Goal: Information Seeking & Learning: Learn about a topic

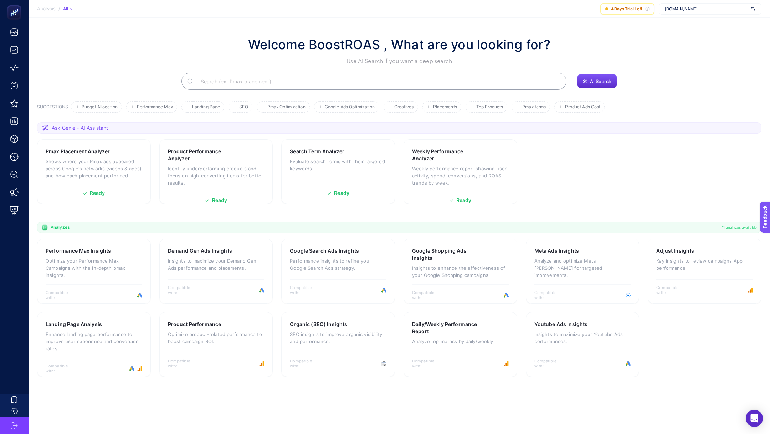
click at [688, 8] on span "[DOMAIN_NAME]" at bounding box center [706, 9] width 83 height 6
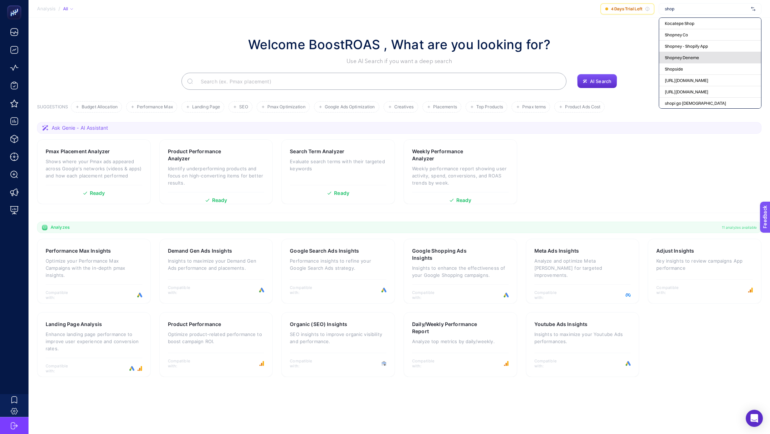
type input "shopi"
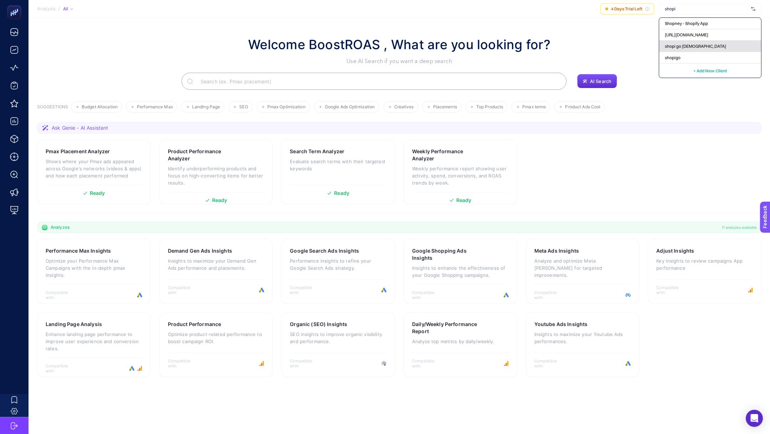
click at [683, 46] on span "shopi go [DEMOGRAPHIC_DATA]" at bounding box center [695, 47] width 61 height 6
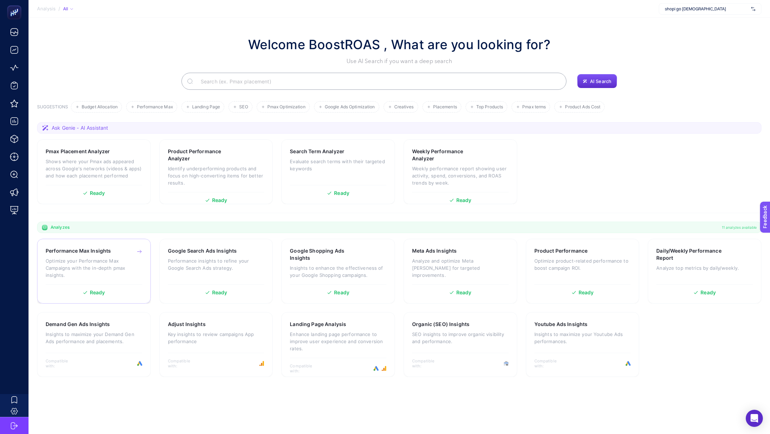
click at [120, 264] on p "Optimize your Performance Max Campaigns with the in-depth pmax insights." at bounding box center [94, 268] width 97 height 21
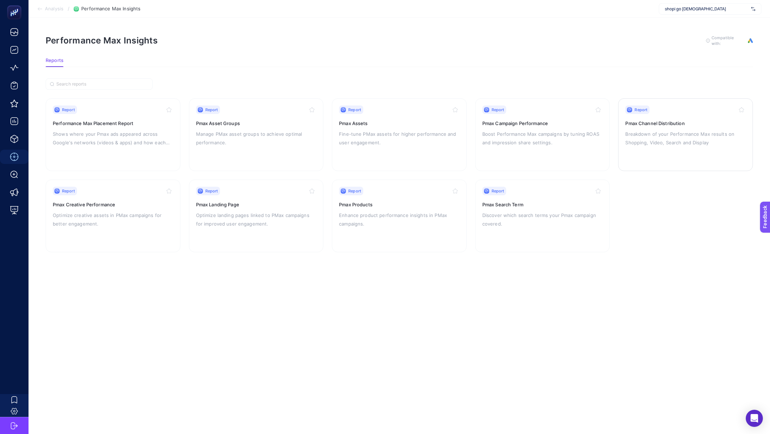
click at [667, 124] on h3 "Pmax Channel Distribution" at bounding box center [686, 123] width 121 height 7
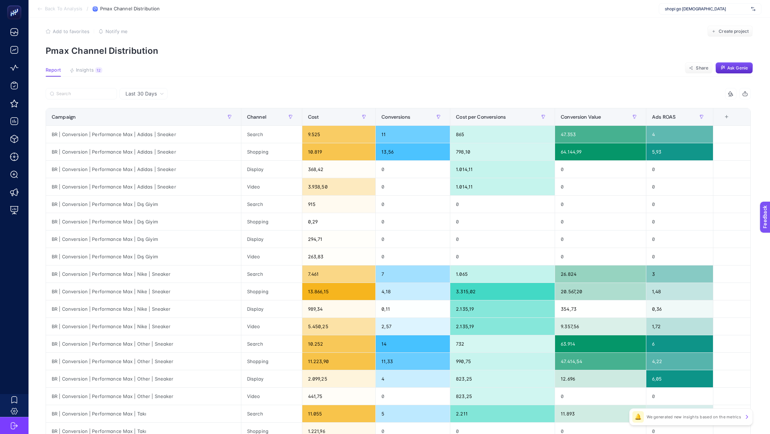
scroll to position [9, 0]
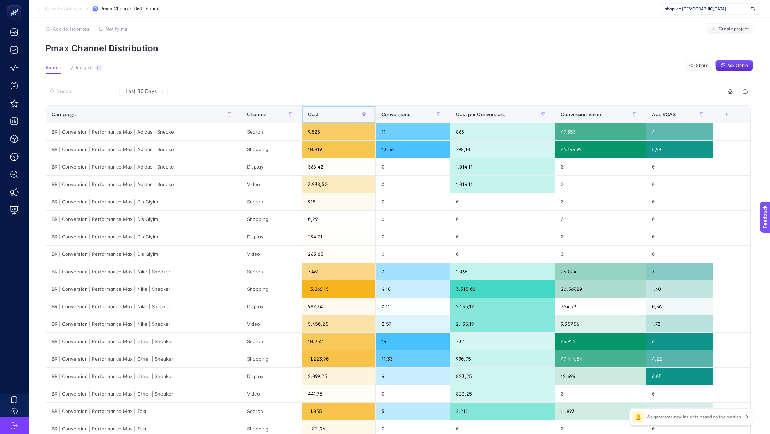
click at [333, 113] on div "Cost" at bounding box center [339, 114] width 62 height 11
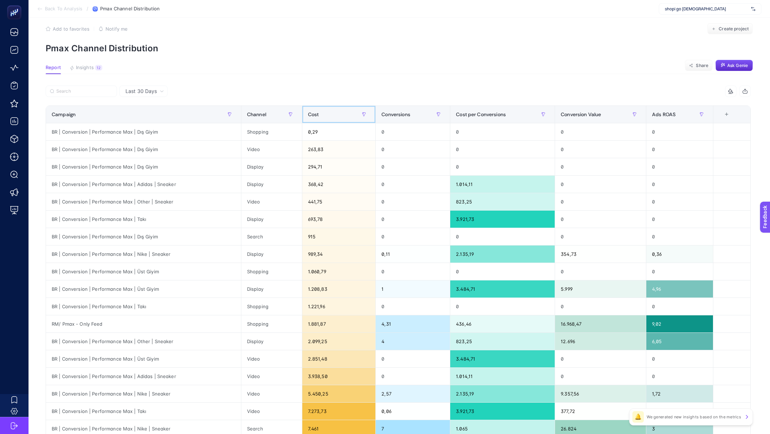
click at [333, 113] on div "Cost" at bounding box center [339, 114] width 62 height 11
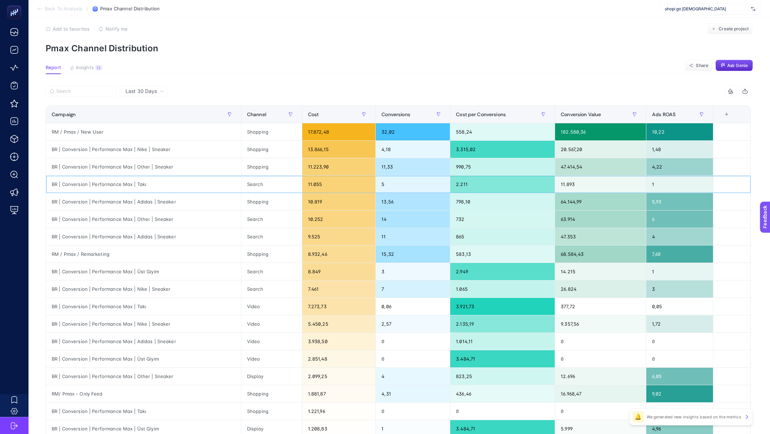
click at [308, 185] on div "11.055" at bounding box center [338, 184] width 73 height 17
click at [112, 186] on div "BR | Conversion | Performance Max | Takı" at bounding box center [143, 184] width 195 height 17
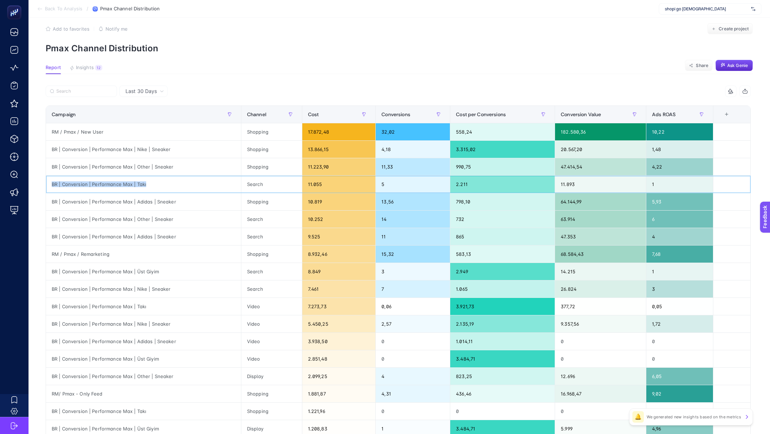
click at [112, 186] on div "BR | Conversion | Performance Max | Takı" at bounding box center [143, 184] width 195 height 17
copy tr "BR | Conversion | Performance Max | Takı"
click at [80, 92] on input "Search" at bounding box center [84, 91] width 56 height 5
paste input "BR | Conversion | Performance Max | Takı"
type input "BR | Conversion | Performance Max | Takı"
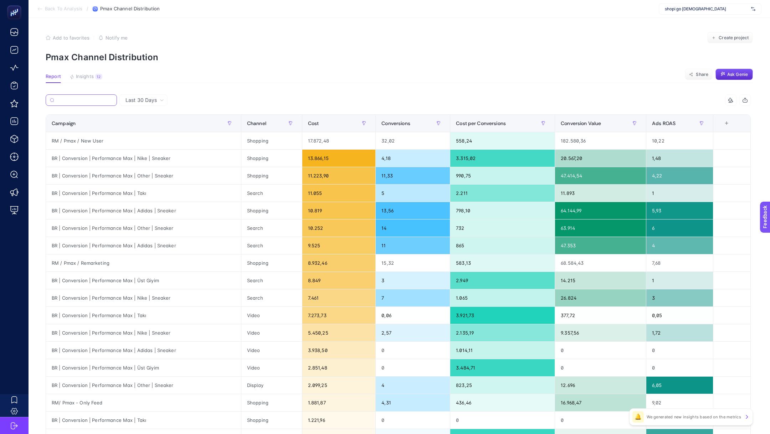
scroll to position [0, 0]
click at [66, 6] on span "Back To Analysis" at bounding box center [63, 9] width 37 height 6
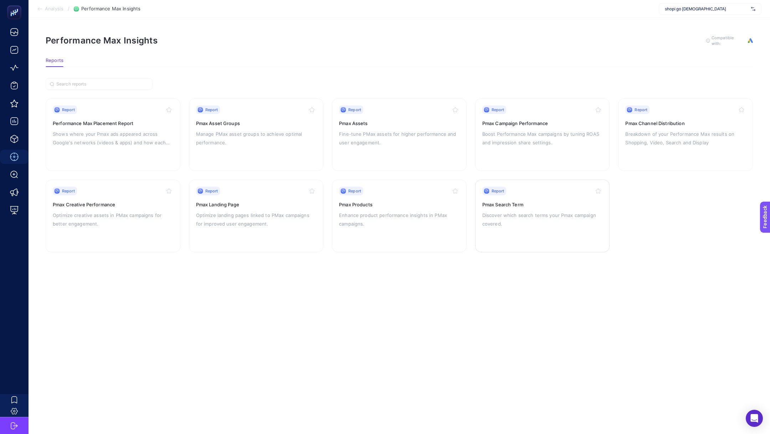
click at [534, 216] on p "Discover which search terms your Pmax campaign covered." at bounding box center [543, 219] width 121 height 17
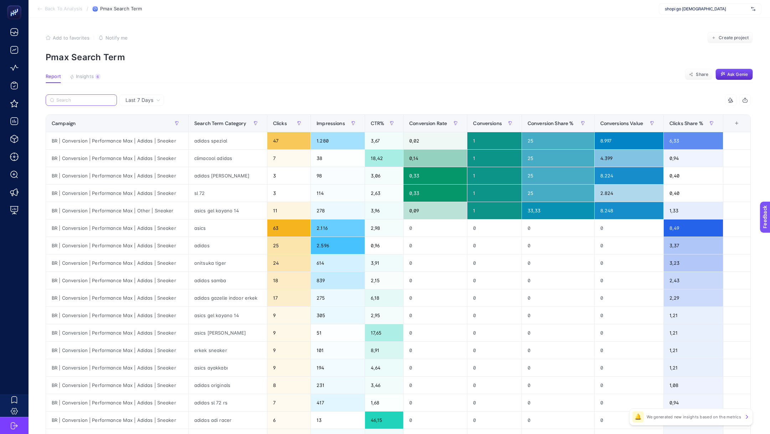
click at [93, 100] on input "Search" at bounding box center [84, 100] width 56 height 5
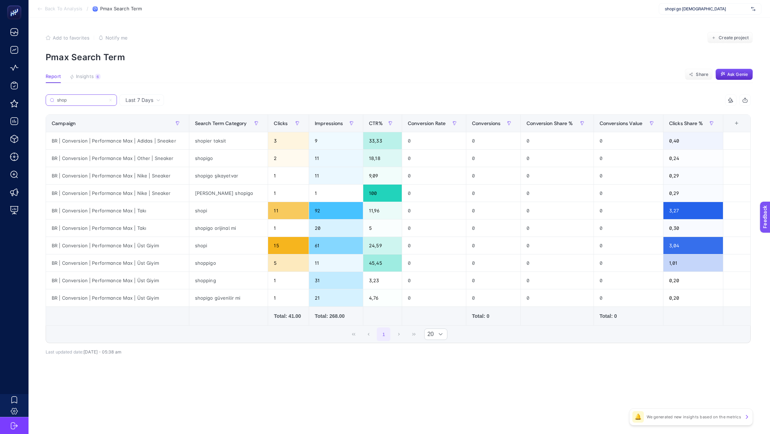
type input "shop"
click at [60, 7] on span "Back To Analysis" at bounding box center [63, 9] width 37 height 6
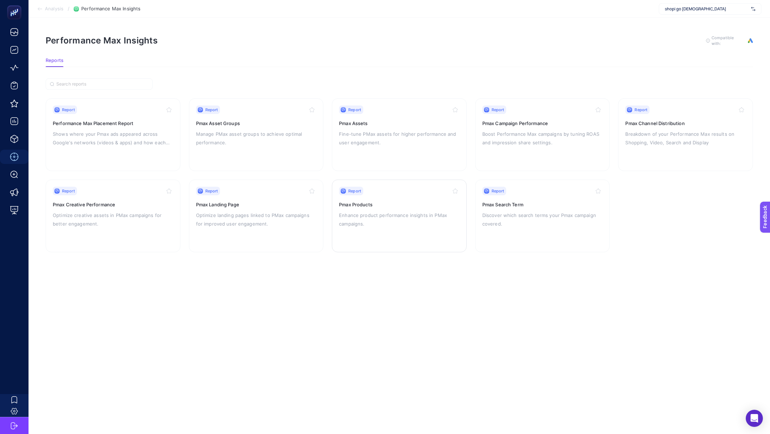
click at [428, 214] on p "Enhance product performance insights in PMax campaigns." at bounding box center [399, 219] width 121 height 17
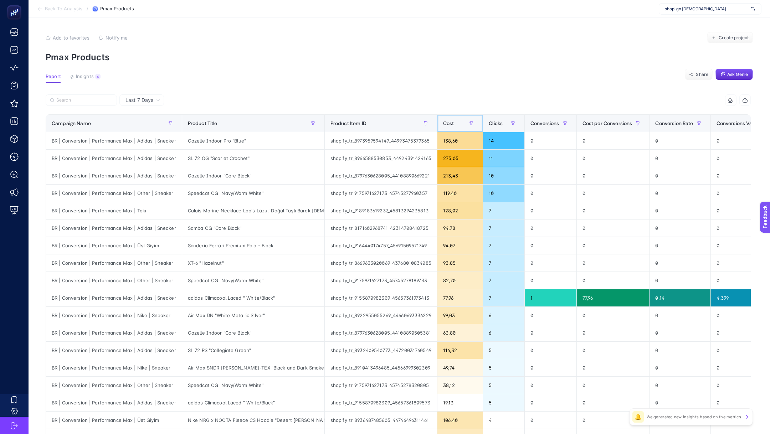
click at [451, 124] on span "Cost" at bounding box center [448, 124] width 11 height 6
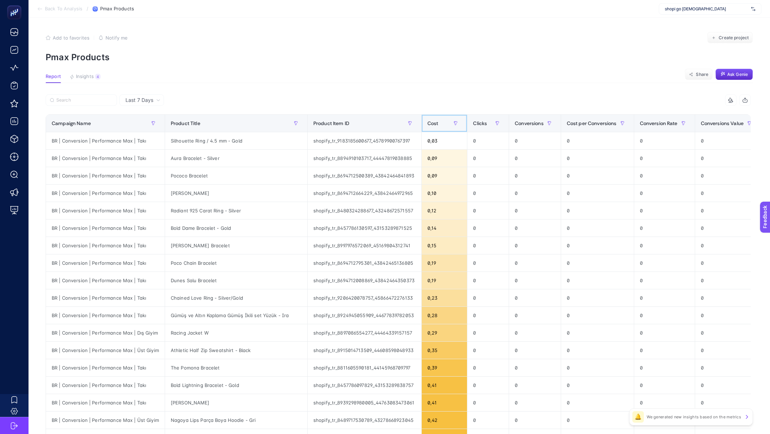
click at [433, 122] on div "Cost" at bounding box center [445, 123] width 34 height 11
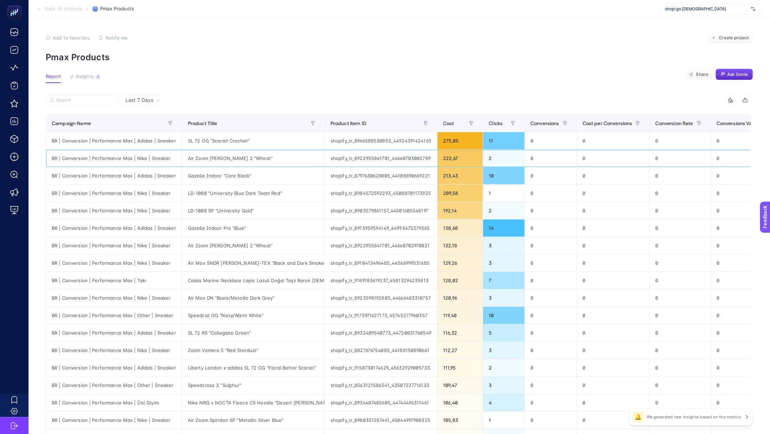
click at [454, 164] on div "222,67" at bounding box center [460, 158] width 45 height 17
click at [70, 12] on section "Back To Analysis / Pmax Products shopi go Boostroas" at bounding box center [400, 9] width 742 height 18
click at [60, 11] on span "Back To Analysis" at bounding box center [63, 9] width 37 height 6
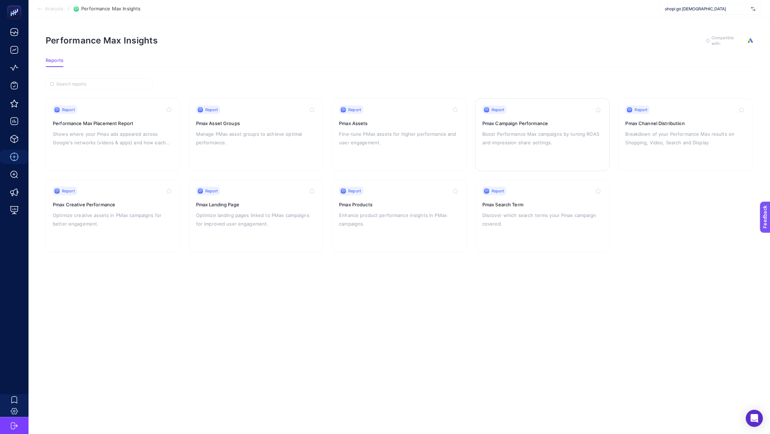
click at [517, 131] on p "Boost Performance Max campaigns by tuning ROAS and impression share settings." at bounding box center [543, 138] width 121 height 17
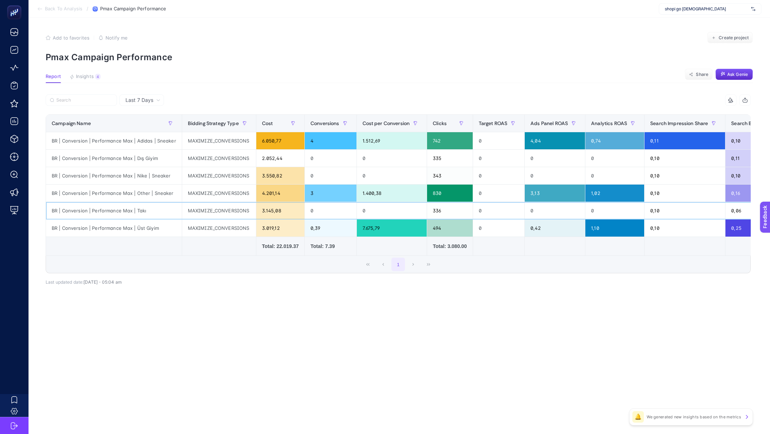
click at [116, 209] on div "BR | Conversion | Performance Max | Takı" at bounding box center [114, 210] width 136 height 17
click at [138, 158] on div "BR | Conversion | Performance Max | Dış Giyim" at bounding box center [114, 158] width 136 height 17
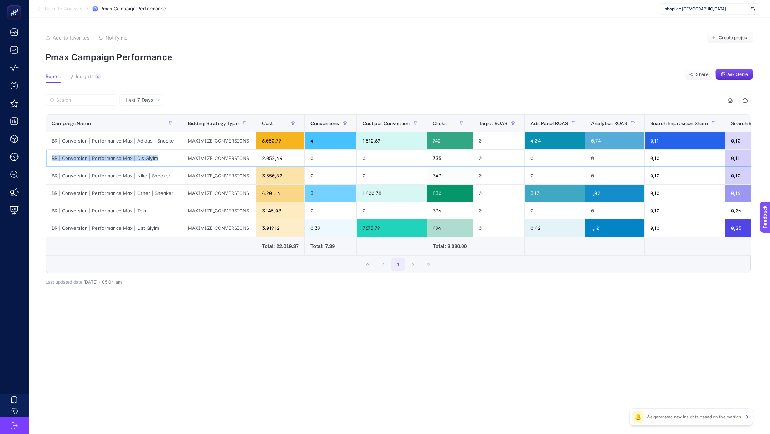
click at [138, 158] on div "BR | Conversion | Performance Max | Dış Giyim" at bounding box center [114, 158] width 136 height 17
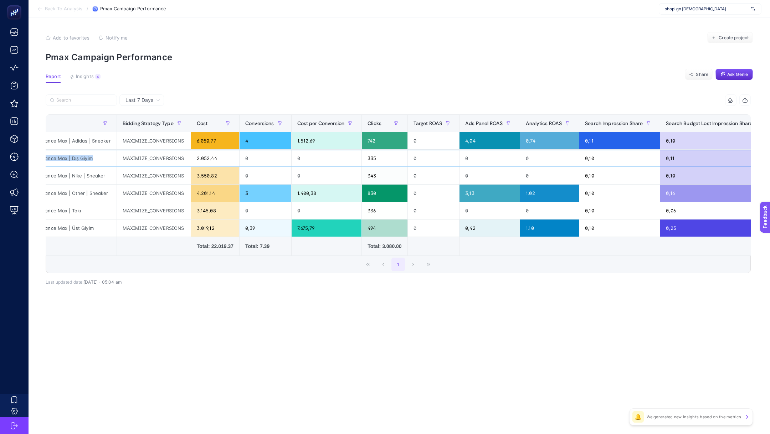
scroll to position [0, 249]
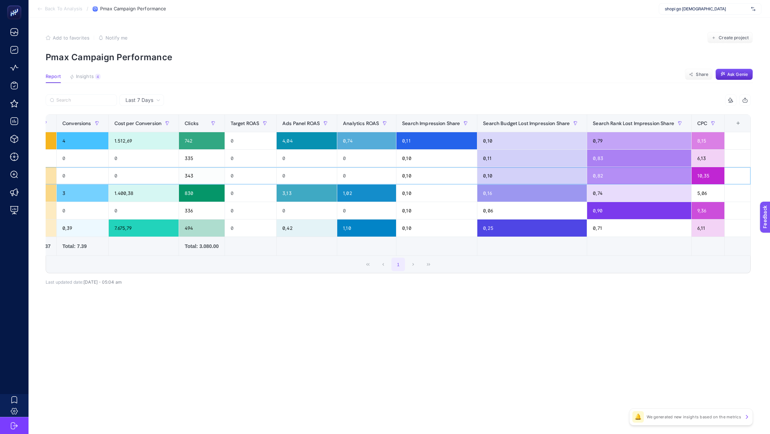
click at [705, 175] on div "10,35" at bounding box center [708, 175] width 33 height 17
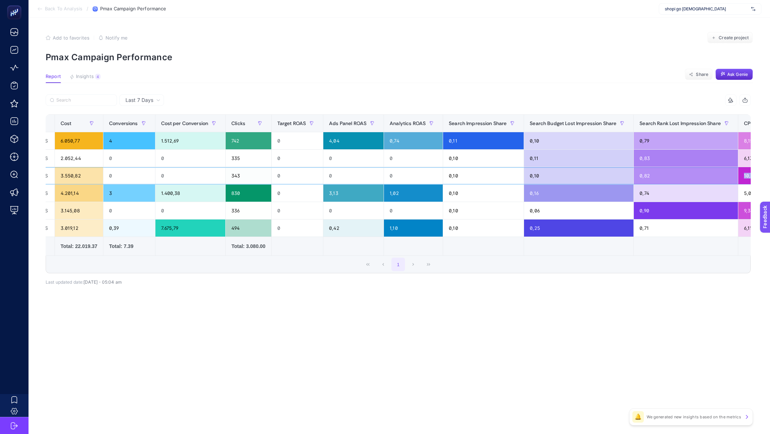
scroll to position [0, 0]
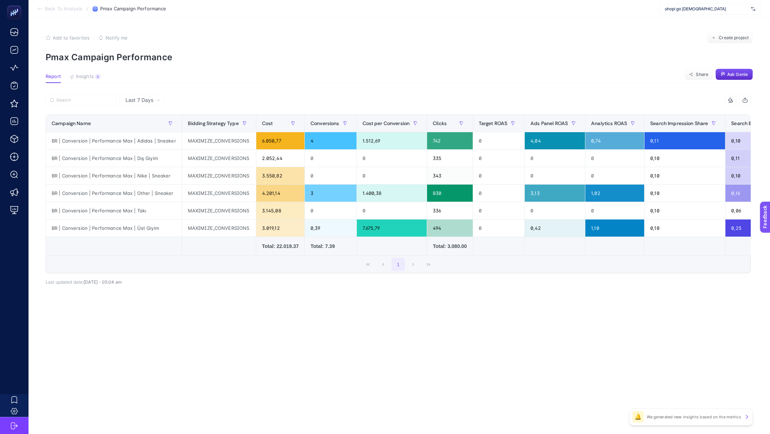
click at [75, 10] on span "Back To Analysis" at bounding box center [63, 9] width 37 height 6
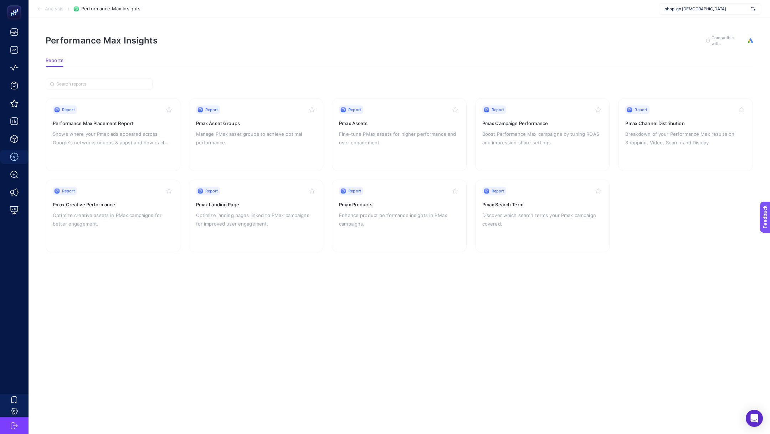
click at [56, 10] on span "Analysis" at bounding box center [54, 9] width 19 height 6
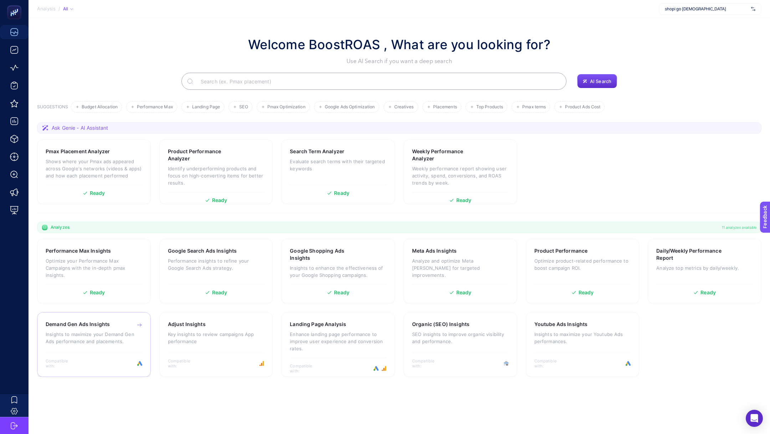
click at [117, 328] on div "Demand Gen Ads Insights Insights to maximize your Demand Gen Ads performance an…" at bounding box center [94, 336] width 97 height 31
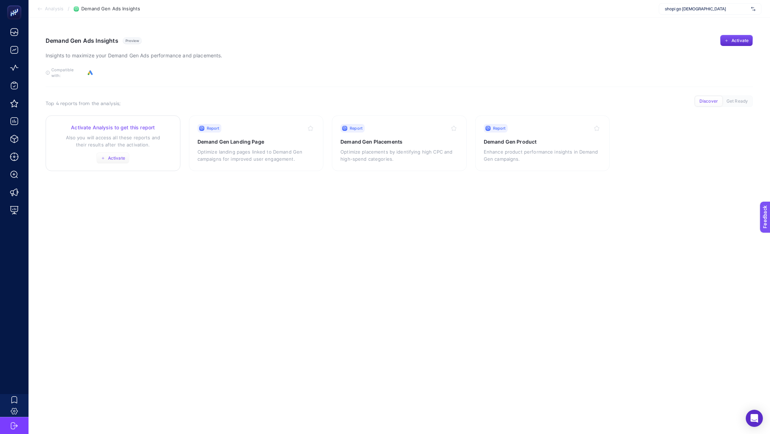
click at [123, 156] on span "Activate" at bounding box center [116, 159] width 17 height 6
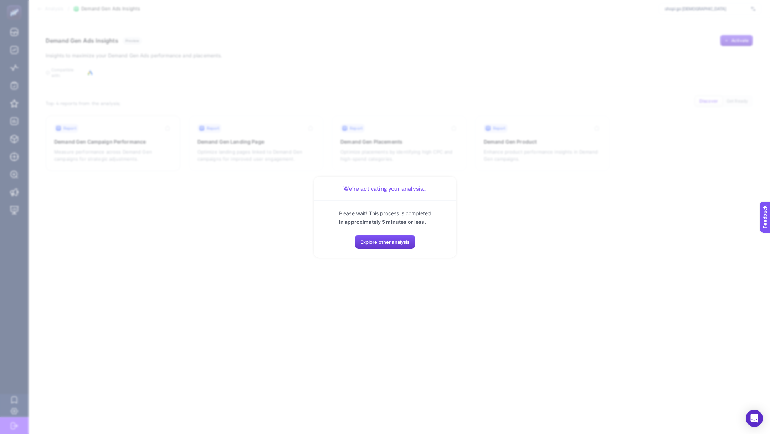
click at [381, 245] on button "Explore other analysis" at bounding box center [385, 242] width 61 height 14
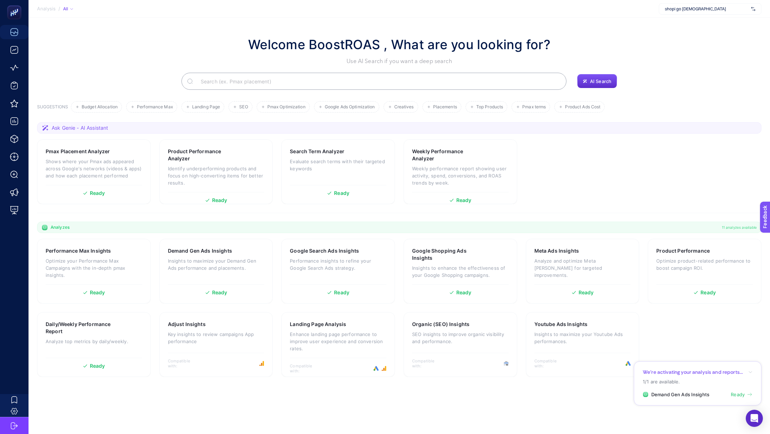
click at [730, 394] on li "Demand Gen Ads Insights Ready" at bounding box center [698, 395] width 110 height 7
click at [225, 279] on div "Demand Gen Ads Insights Insights to maximize your Demand Gen Ads performance an…" at bounding box center [216, 265] width 97 height 34
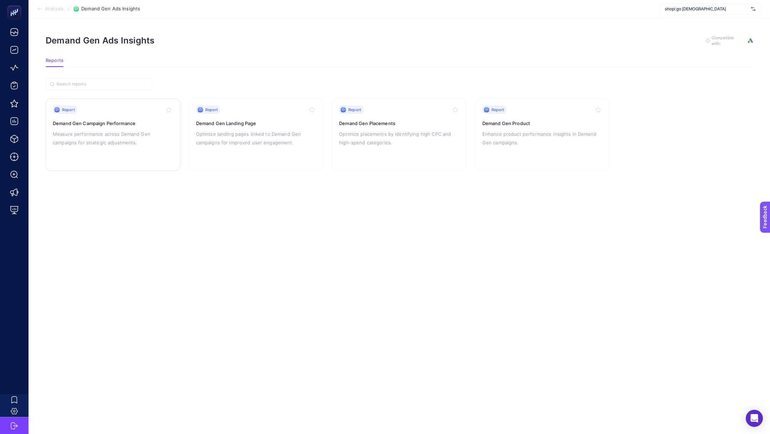
click at [113, 141] on p "Measure performance across Demand Gen campaigns for strategic adjustments." at bounding box center [113, 138] width 121 height 17
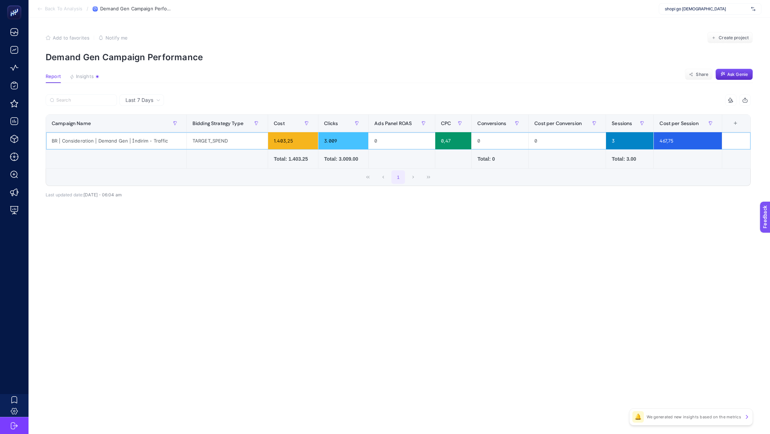
click at [113, 141] on div "BR | Consideration | Demand Gen | İndirim - Traffic" at bounding box center [116, 140] width 141 height 17
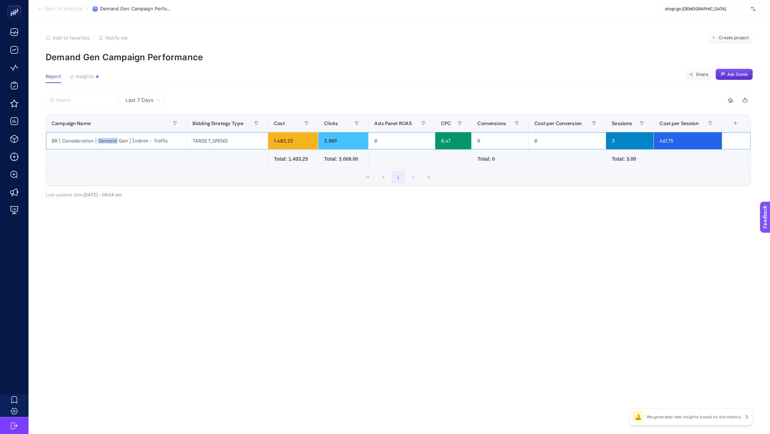
click at [113, 141] on div "BR | Consideration | Demand Gen | İndirim - Traffic" at bounding box center [116, 140] width 141 height 17
click at [101, 143] on div "BR | Consideration | Demand Gen | İndirim - Traffic" at bounding box center [116, 140] width 141 height 17
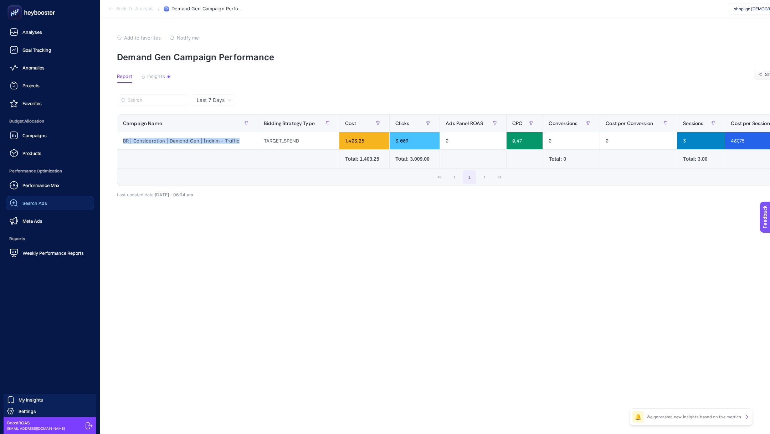
click at [38, 205] on span "Search Ads" at bounding box center [34, 203] width 25 height 6
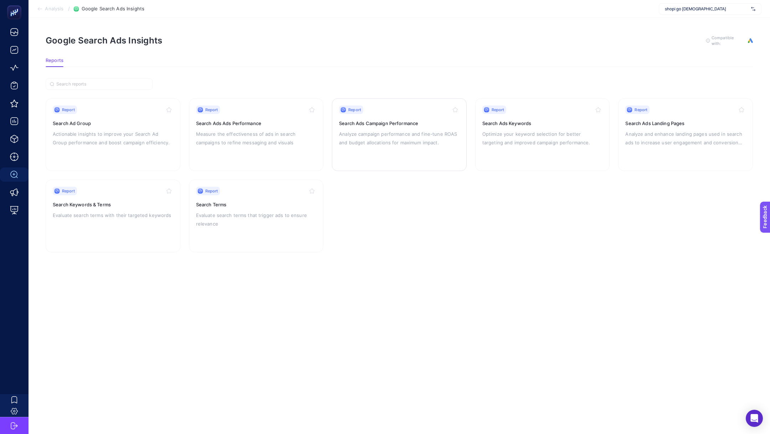
click at [389, 141] on p "Analyze campaign performance and fine-tune ROAS and budget allocations for maxi…" at bounding box center [399, 138] width 121 height 17
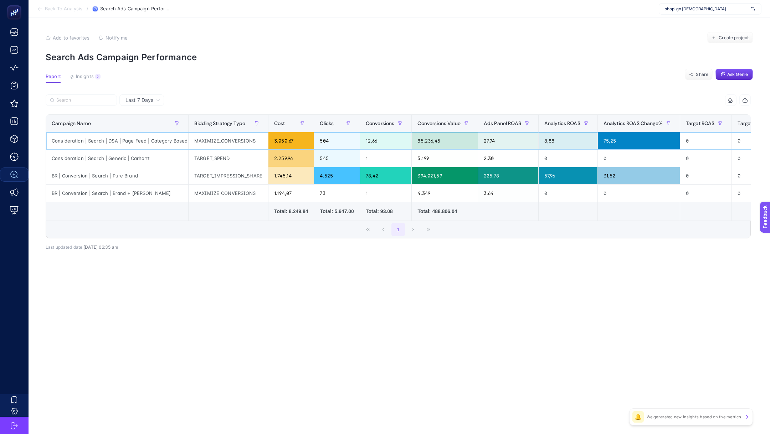
click at [152, 143] on div "Consideration | Search | DSA | Page Feed | Category Based" at bounding box center [117, 140] width 142 height 17
copy tr "Consideration | Search | DSA | Page Feed | Category Based"
click at [70, 12] on section "Back To Analysis / Search Ads Campaign Performance shopi go Boostroas" at bounding box center [400, 9] width 742 height 18
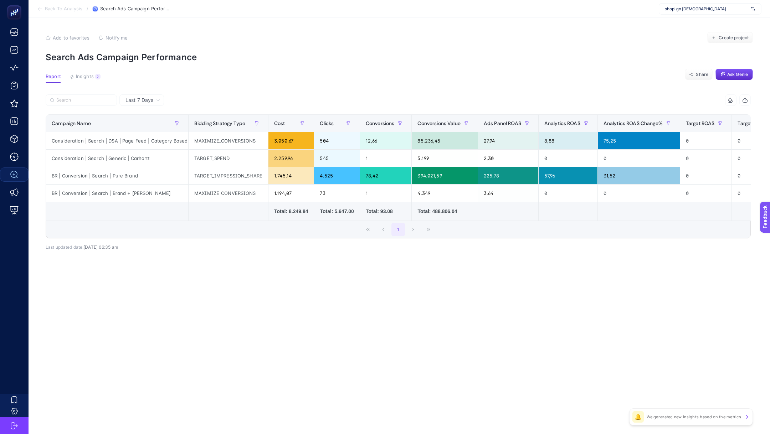
click at [72, 10] on span "Back To Analysis" at bounding box center [63, 9] width 37 height 6
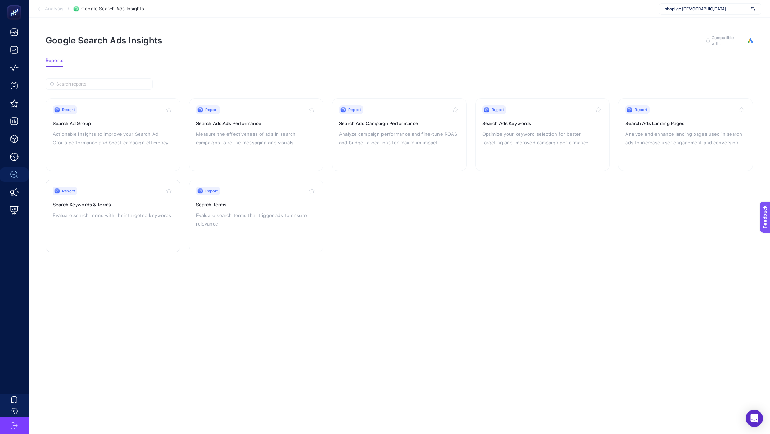
click at [141, 215] on p "Evaluate search terms with their targeted keywords" at bounding box center [113, 215] width 121 height 9
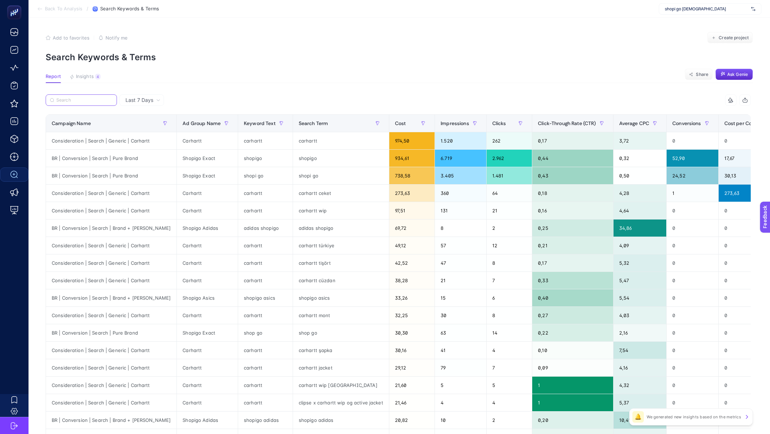
click at [71, 100] on input "Search" at bounding box center [84, 100] width 56 height 5
paste input "Consideration | Search | DSA | Page Feed | Category Based"
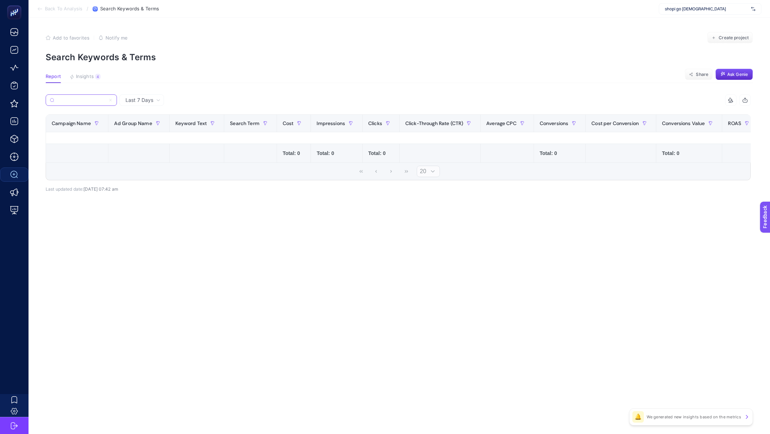
scroll to position [0, 56]
type input "page"
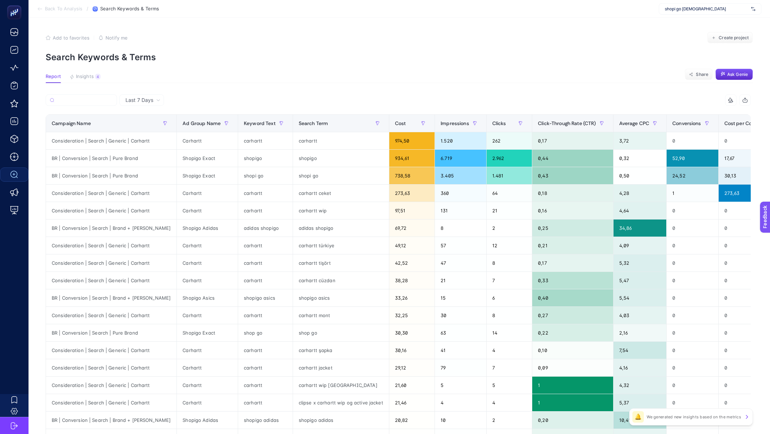
click at [68, 7] on span "Back To Analysis" at bounding box center [63, 9] width 37 height 6
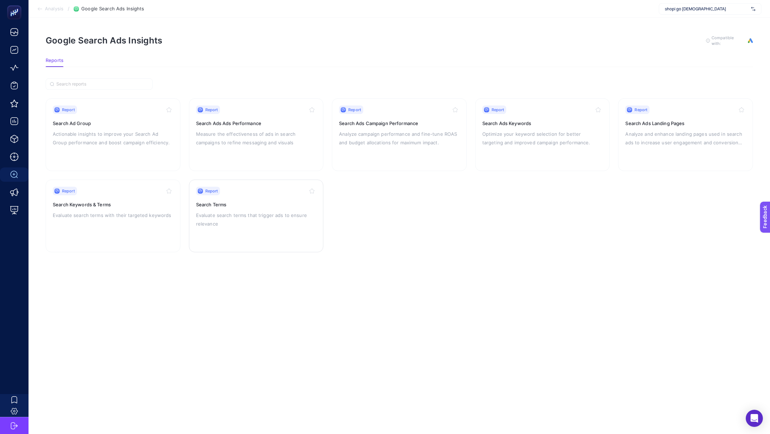
click at [249, 222] on p "Evaluate search terms that trigger ads to ensure relevance" at bounding box center [256, 219] width 121 height 17
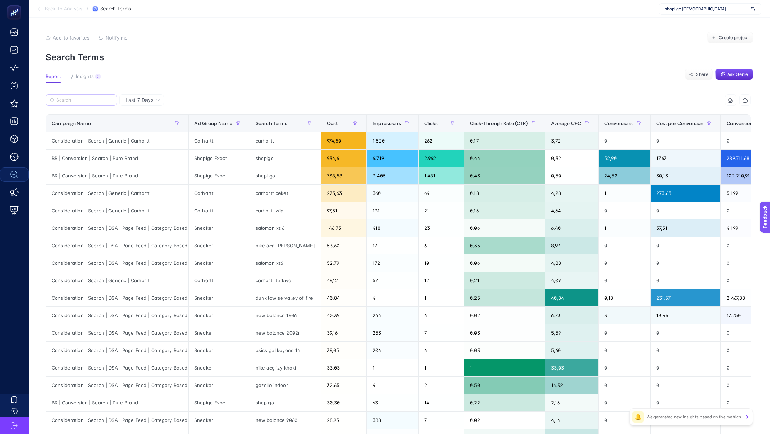
click at [75, 104] on label at bounding box center [81, 100] width 71 height 11
click at [75, 103] on input "Search" at bounding box center [84, 100] width 56 height 5
paste input "Consideration | Search | DSA | Page Feed | Category Based"
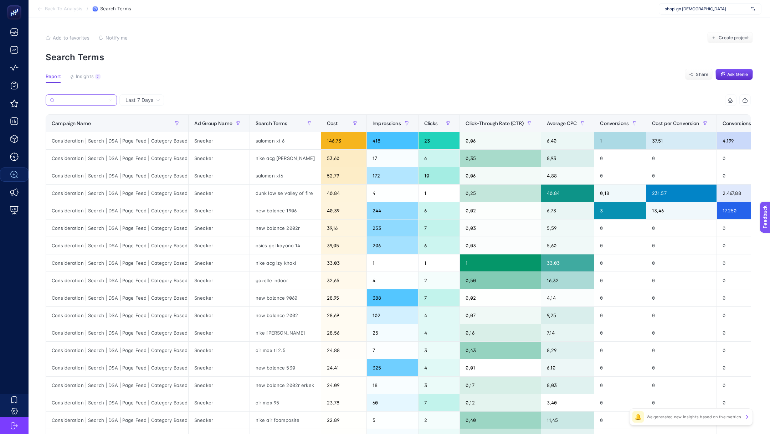
type input "Consideration | Search | DSA | Page Feed | Category Based"
click at [600, 124] on th "Conversions" at bounding box center [621, 123] width 52 height 17
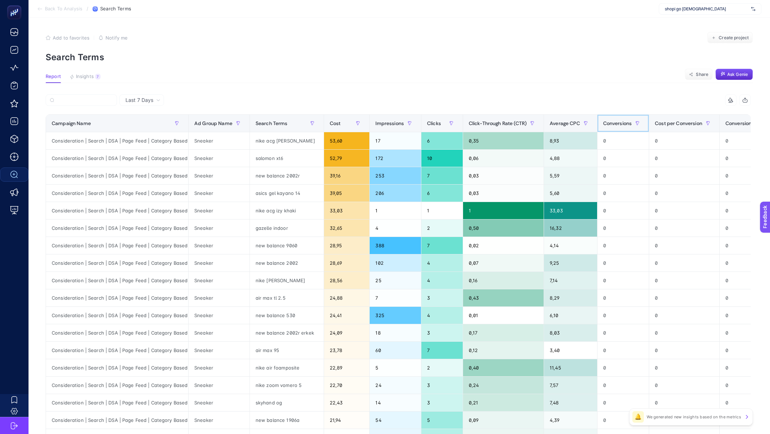
scroll to position [0, 0]
click at [600, 124] on th "Conversions" at bounding box center [623, 123] width 52 height 17
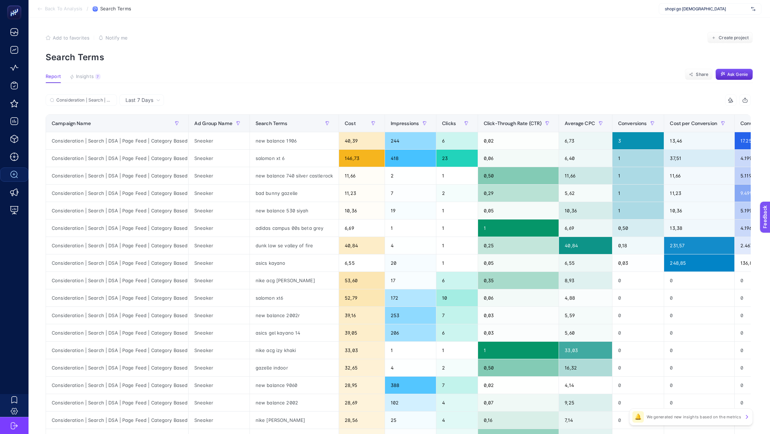
click at [71, 11] on span "Back To Analysis" at bounding box center [63, 9] width 37 height 6
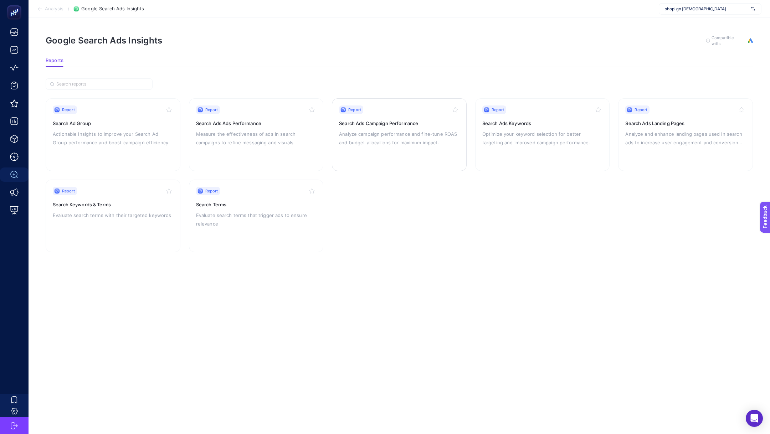
click at [428, 149] on div "Report Search Ads Campaign Performance Analyze campaign performance and fine-tu…" at bounding box center [399, 135] width 121 height 58
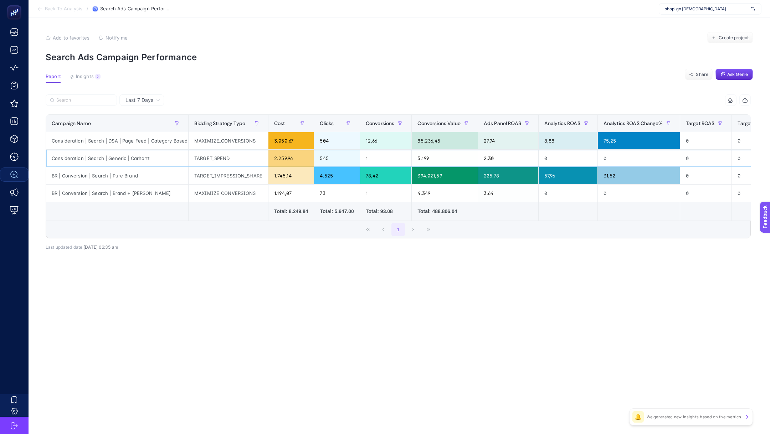
click at [134, 163] on div "Consideration | Search | Generic | Carhartt" at bounding box center [117, 158] width 142 height 17
copy tr "Consideration | Search | Generic | Carhartt"
click at [93, 193] on div "BR | Conversion | Search | Brand + [PERSON_NAME]" at bounding box center [117, 193] width 142 height 17
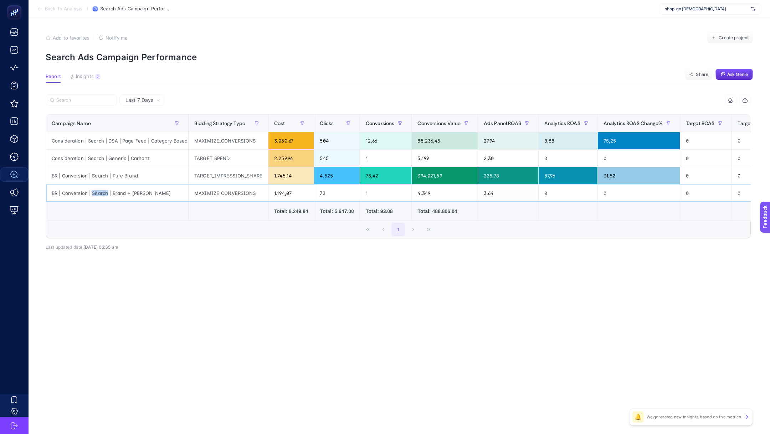
click at [93, 193] on div "BR | Conversion | Search | Brand + [PERSON_NAME]" at bounding box center [117, 193] width 142 height 17
copy tr "BR | Conversion | Search | Brand + [PERSON_NAME]"
click at [57, 8] on span "Back To Analysis" at bounding box center [63, 9] width 37 height 6
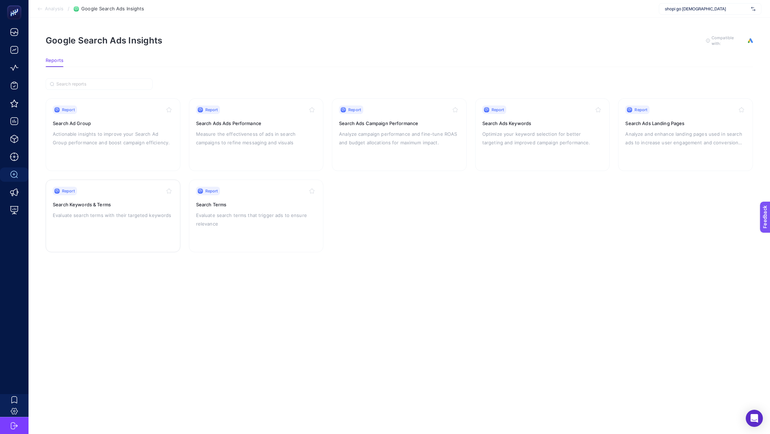
click at [125, 209] on div "Report Search Keywords & Terms Evaluate search terms with their targeted keywor…" at bounding box center [113, 216] width 121 height 58
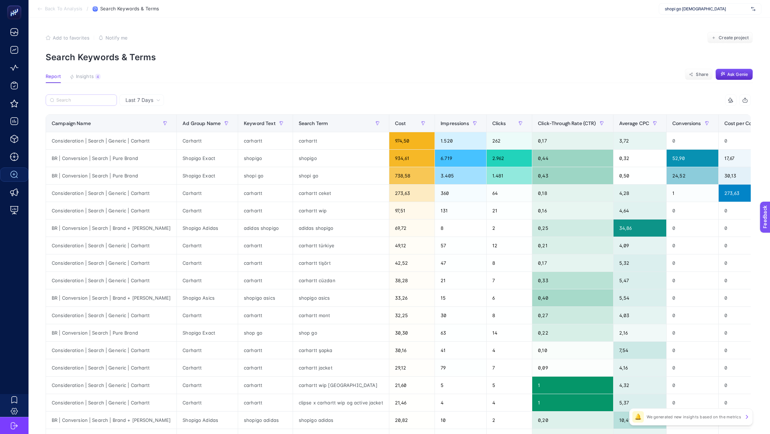
click at [82, 96] on label at bounding box center [81, 100] width 71 height 11
click at [82, 98] on input "Search" at bounding box center [84, 100] width 56 height 5
paste input "BR | Conversion | Search | Brand + [PERSON_NAME]"
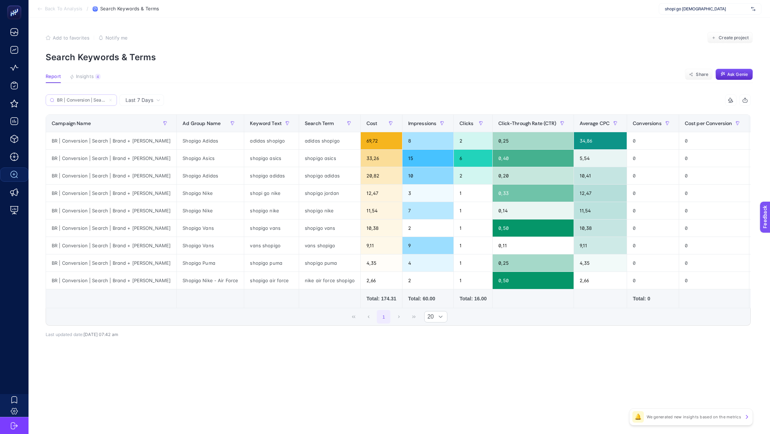
click at [78, 103] on label "BR | Conversion | Search | Brand + [PERSON_NAME]" at bounding box center [81, 100] width 71 height 11
click at [78, 103] on input "BR | Conversion | Search | Brand + [PERSON_NAME]" at bounding box center [81, 100] width 49 height 5
click at [78, 103] on label "BR | Conversion | Search | Brand + [PERSON_NAME]" at bounding box center [81, 100] width 71 height 11
click at [78, 103] on input "BR | Conversion | Search | Brand + [PERSON_NAME]" at bounding box center [81, 100] width 49 height 5
click at [78, 103] on label "BR | Conversion | Search | Brand + [PERSON_NAME]" at bounding box center [81, 100] width 71 height 11
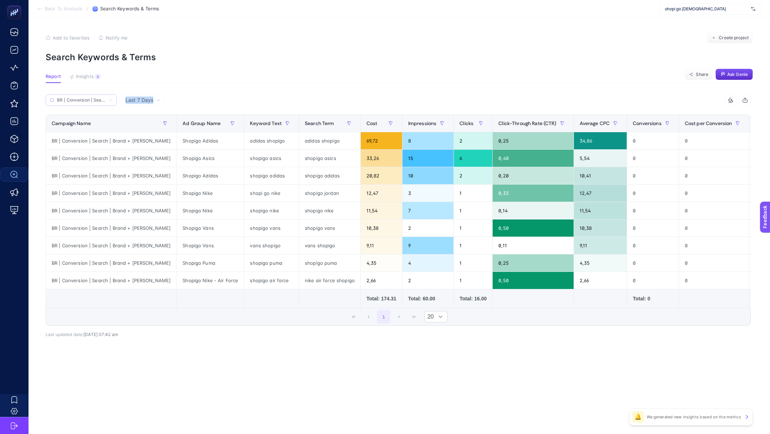
click at [78, 103] on input "BR | Conversion | Search | Brand + [PERSON_NAME]" at bounding box center [81, 100] width 49 height 5
click at [66, 102] on input "BR | Conversion | Search | Brand + [PERSON_NAME]" at bounding box center [81, 100] width 49 height 5
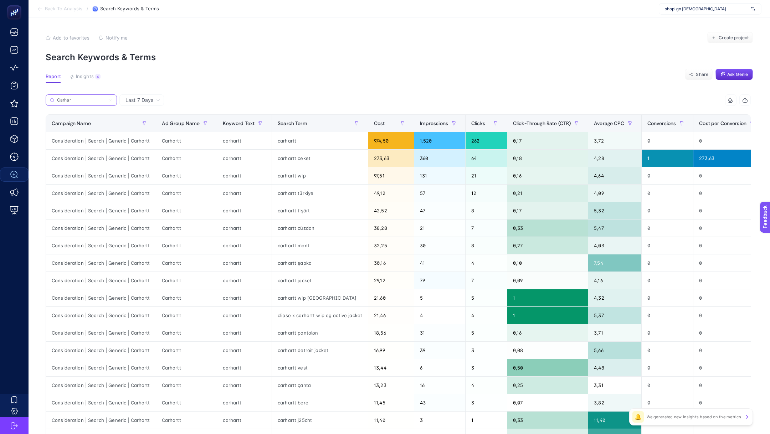
type input "Carhar"
click at [295, 161] on div "carhartt ceket" at bounding box center [320, 158] width 96 height 17
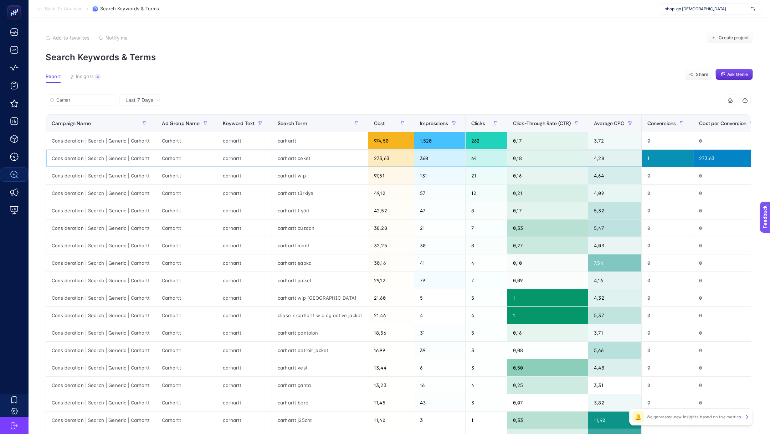
click at [295, 161] on div "carhartt ceket" at bounding box center [320, 158] width 96 height 17
click at [603, 122] on span "Average CPC" at bounding box center [609, 124] width 30 height 6
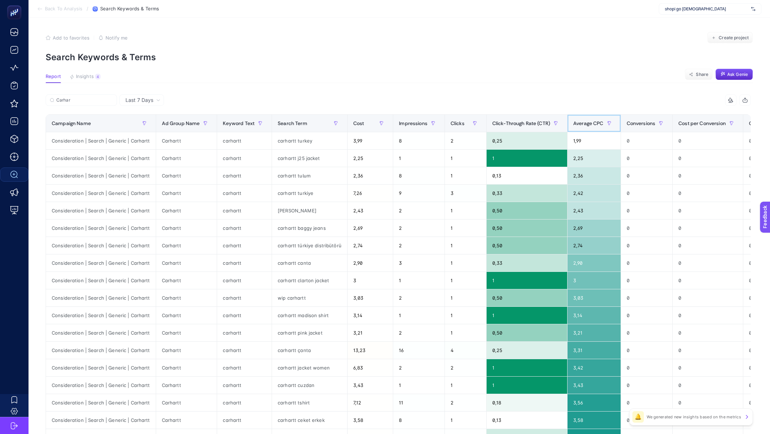
click at [581, 121] on span "Average CPC" at bounding box center [589, 124] width 30 height 6
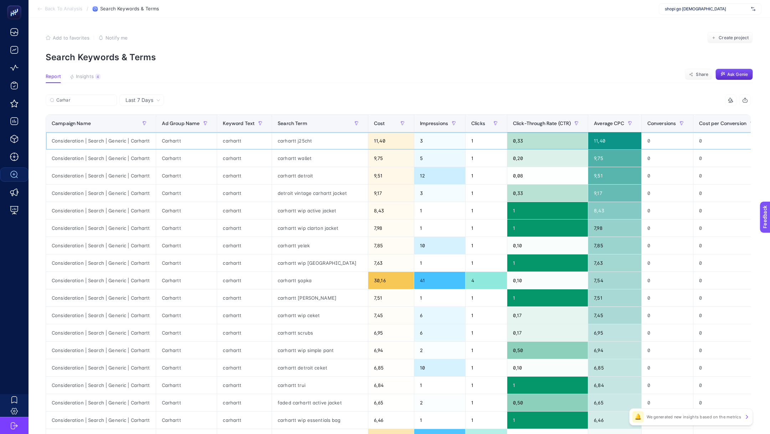
click at [301, 139] on div "carhartt j25cht" at bounding box center [320, 140] width 96 height 17
copy div "j25cht"
click at [292, 138] on div "carhartt j25cht" at bounding box center [320, 140] width 96 height 17
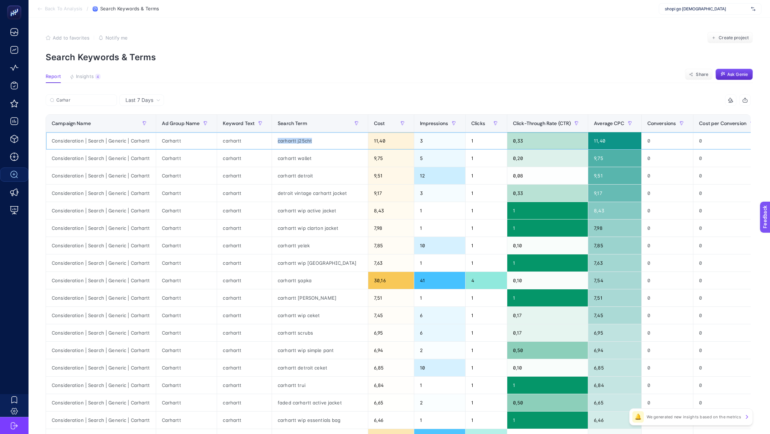
click at [292, 138] on div "carhartt j25cht" at bounding box center [320, 140] width 96 height 17
click at [299, 140] on div "carhartt j25cht" at bounding box center [320, 140] width 96 height 17
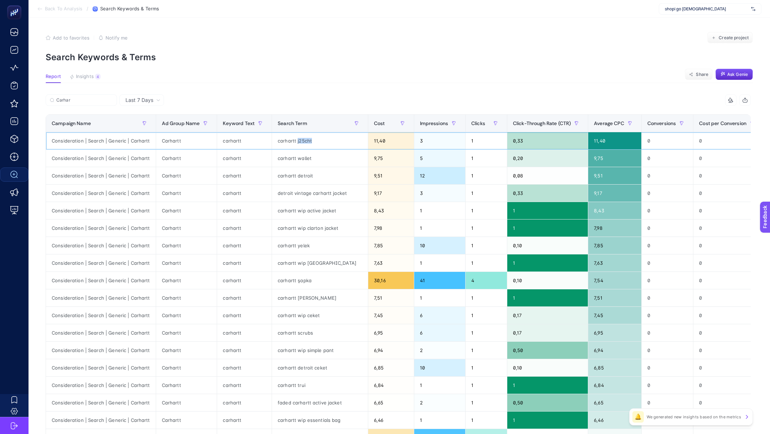
click at [299, 140] on div "carhartt j25cht" at bounding box center [320, 140] width 96 height 17
click at [300, 137] on div "carhartt j25cht" at bounding box center [320, 140] width 96 height 17
click at [300, 138] on div "carhartt j25cht" at bounding box center [320, 140] width 96 height 17
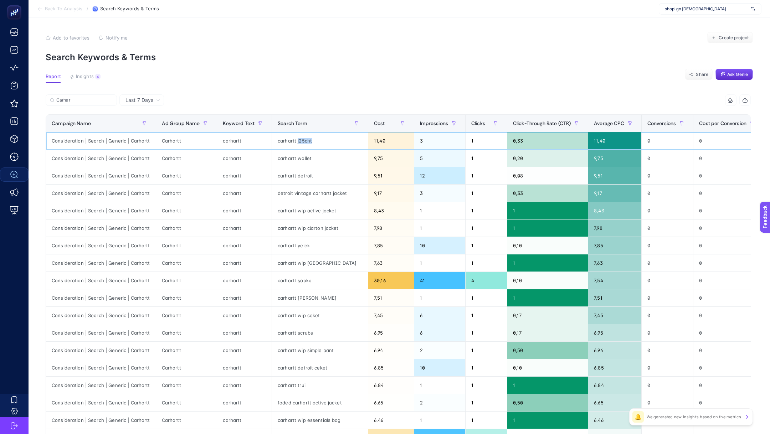
copy div "j25cht"
click at [686, 10] on span "shopi go [DEMOGRAPHIC_DATA]" at bounding box center [706, 9] width 83 height 6
type input "tailors"
click at [730, 21] on div "Tailors Room" at bounding box center [711, 23] width 102 height 11
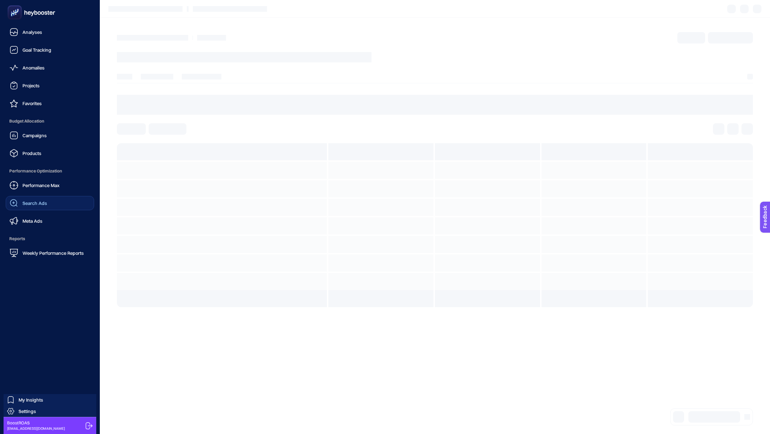
click at [51, 206] on link "Search Ads" at bounding box center [50, 203] width 88 height 14
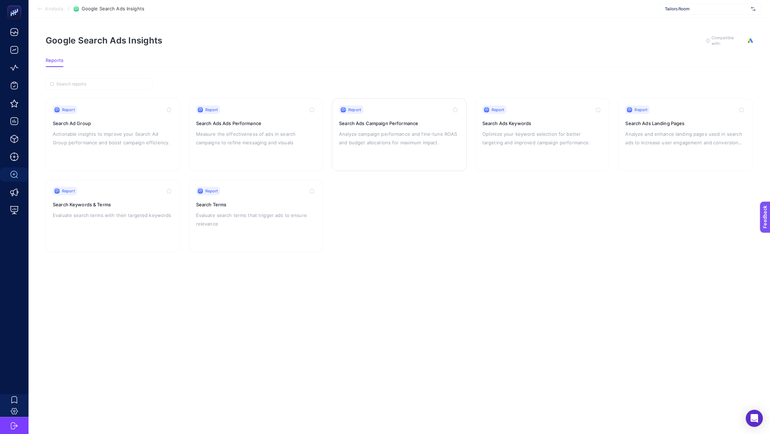
click at [389, 137] on p "Analyze campaign performance and fine-tune ROAS and budget allocations for maxi…" at bounding box center [399, 138] width 121 height 17
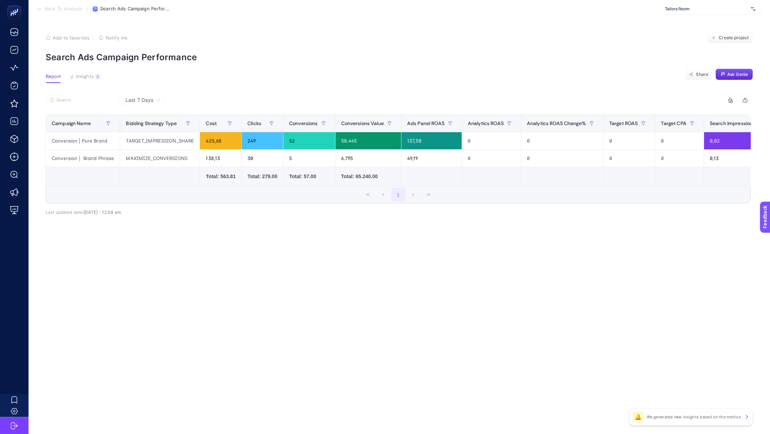
click at [66, 36] on span "Add to favorites" at bounding box center [71, 38] width 37 height 6
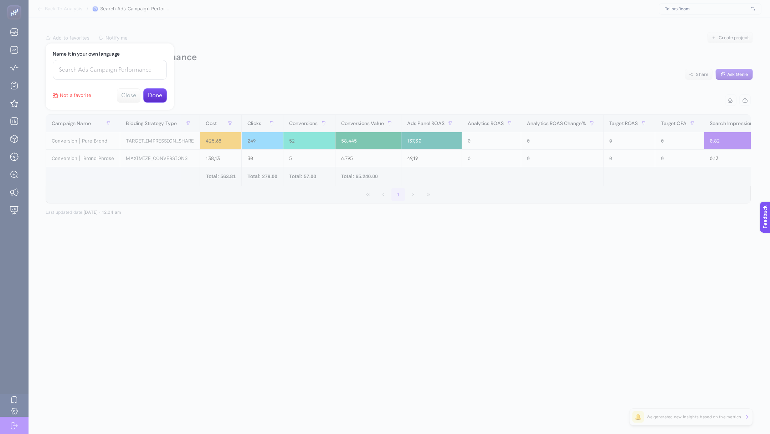
click at [72, 34] on div at bounding box center [385, 217] width 770 height 434
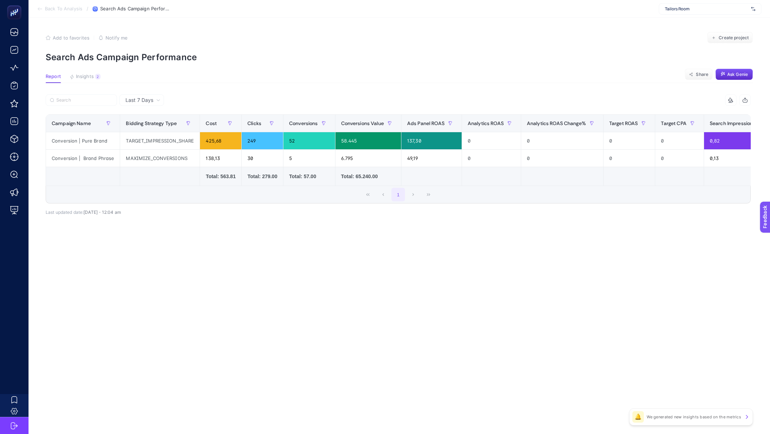
click at [55, 9] on span "Back To Analysis" at bounding box center [63, 9] width 37 height 6
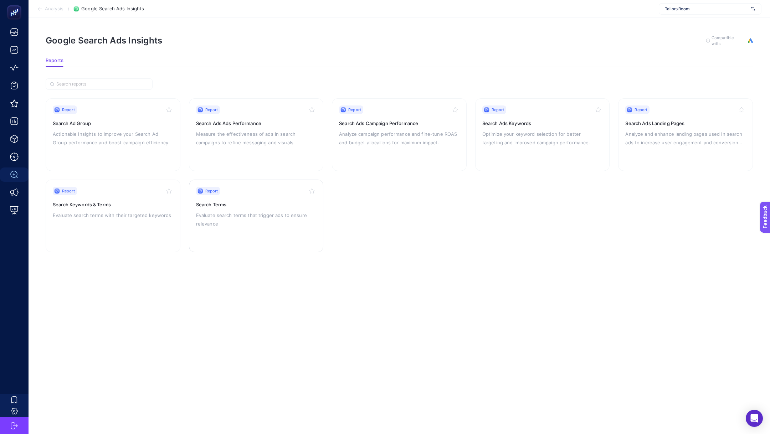
click at [243, 232] on div "Report Search Terms Evaluate search terms that trigger ads to ensure relevance" at bounding box center [256, 216] width 121 height 58
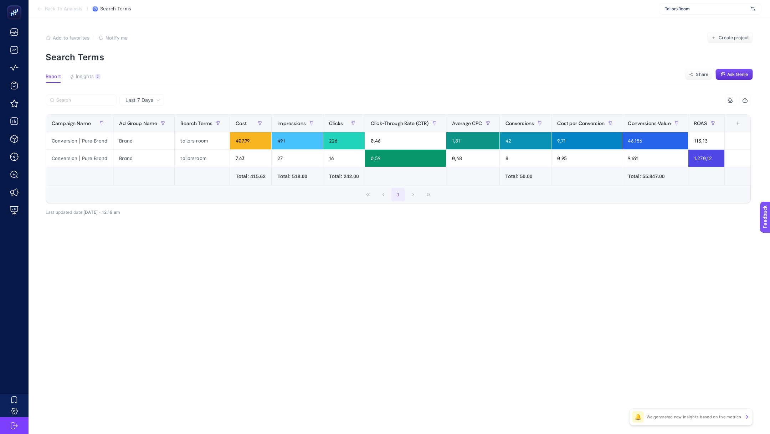
click at [71, 5] on section "Back To Analysis / Search Terms Tailors Room" at bounding box center [400, 9] width 742 height 18
click at [68, 13] on section "Back To Analysis / Search Terms Tailors Room" at bounding box center [400, 9] width 742 height 18
click at [65, 9] on span "Back To Analysis" at bounding box center [63, 9] width 37 height 6
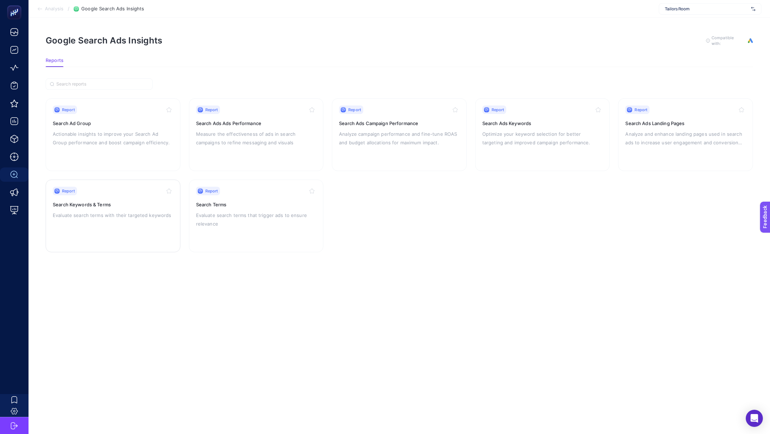
click at [124, 215] on p "Evaluate search terms with their targeted keywords" at bounding box center [113, 215] width 121 height 9
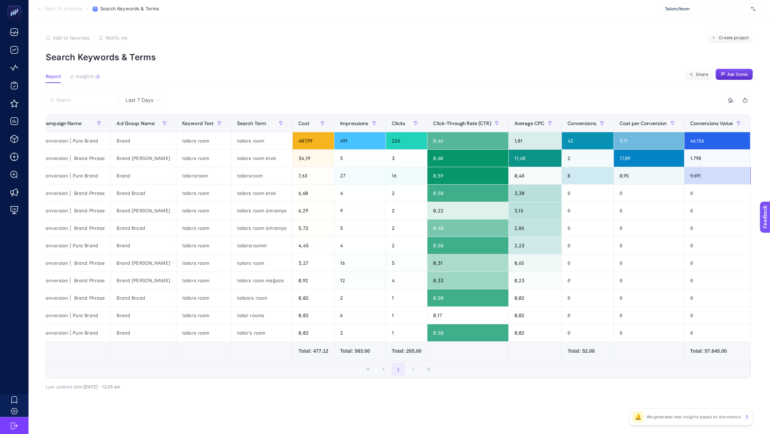
scroll to position [0, 1]
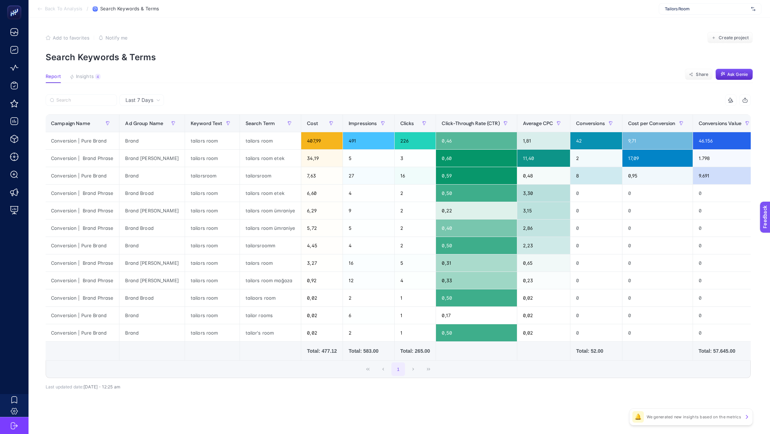
click at [68, 11] on span "Back To Analysis" at bounding box center [63, 9] width 37 height 6
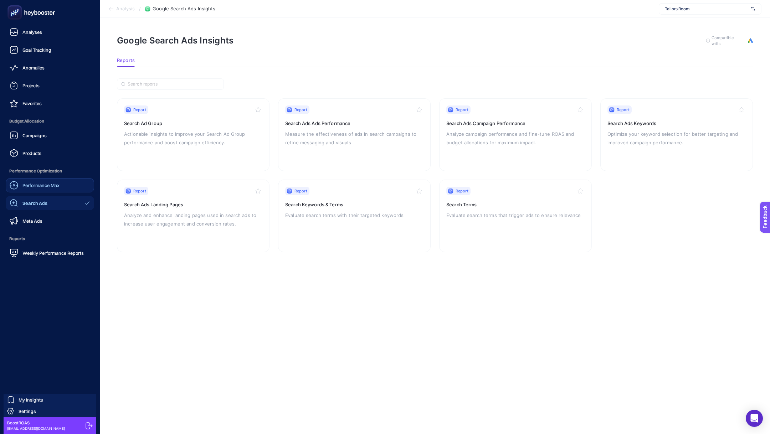
click at [48, 181] on div "Performance Max" at bounding box center [35, 185] width 50 height 9
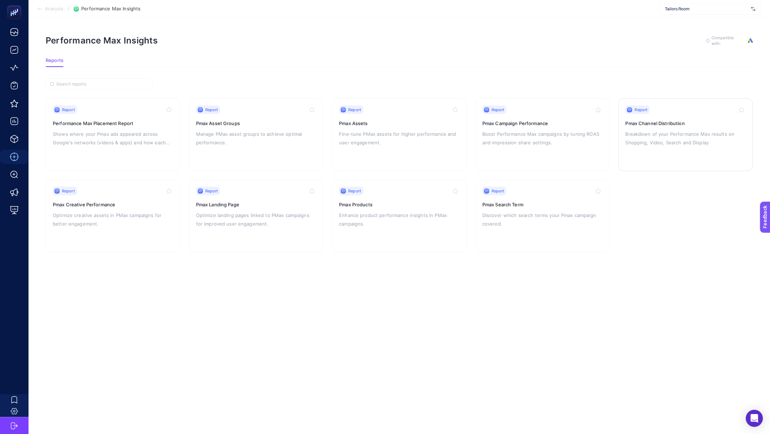
click at [657, 133] on p "Breakdown of your Performance Max results on Shopping, Video, Search and Display" at bounding box center [686, 138] width 121 height 17
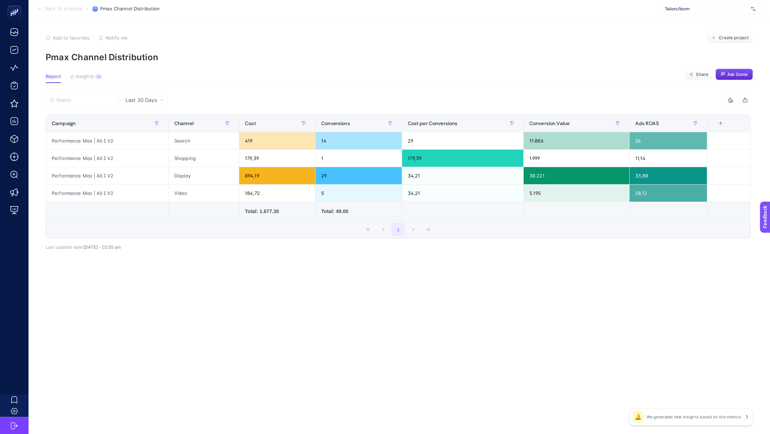
click at [56, 13] on section "Back To Analysis / Pmax Channel Distribution Tailors Room" at bounding box center [400, 9] width 742 height 18
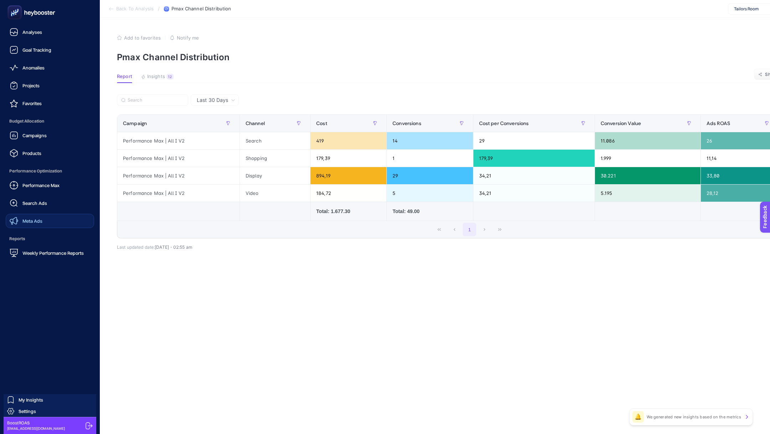
click at [40, 217] on div "Meta Ads" at bounding box center [26, 221] width 33 height 9
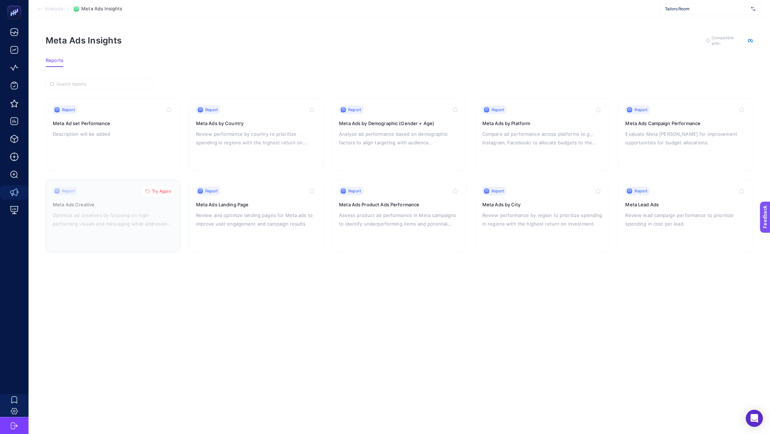
click at [163, 189] on span "Try Again" at bounding box center [161, 192] width 19 height 6
click at [386, 113] on div "Report Meta Ads by Demographic (Gender + Age) Analyze ad performance based on d…" at bounding box center [399, 135] width 121 height 58
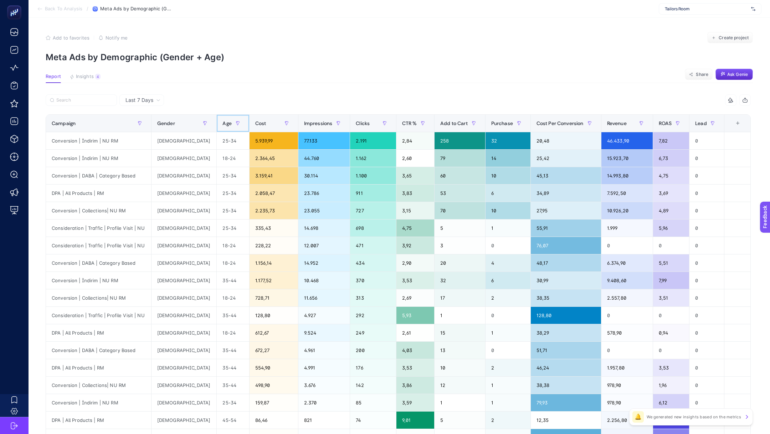
click at [223, 124] on span "Age" at bounding box center [227, 124] width 9 height 6
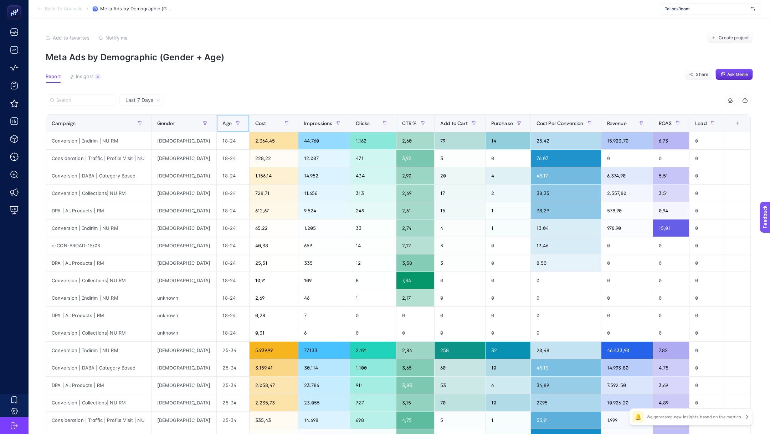
click at [223, 124] on span "Age" at bounding box center [227, 124] width 9 height 6
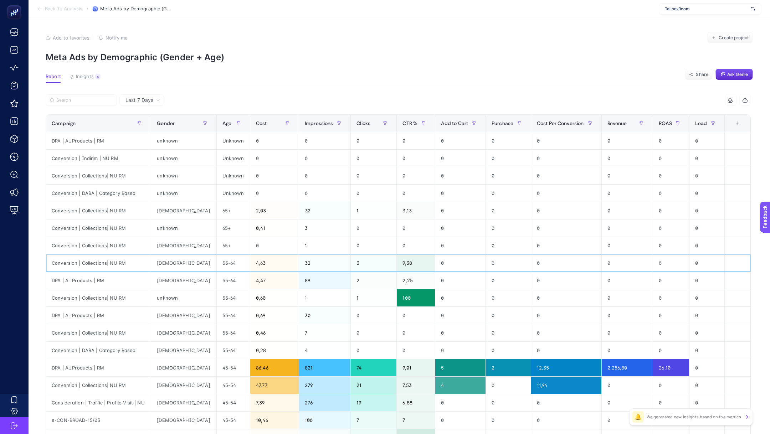
click at [217, 261] on div "55-64" at bounding box center [233, 263] width 33 height 17
click at [217, 277] on div "55-64" at bounding box center [233, 280] width 33 height 17
